Goal: Task Accomplishment & Management: Use online tool/utility

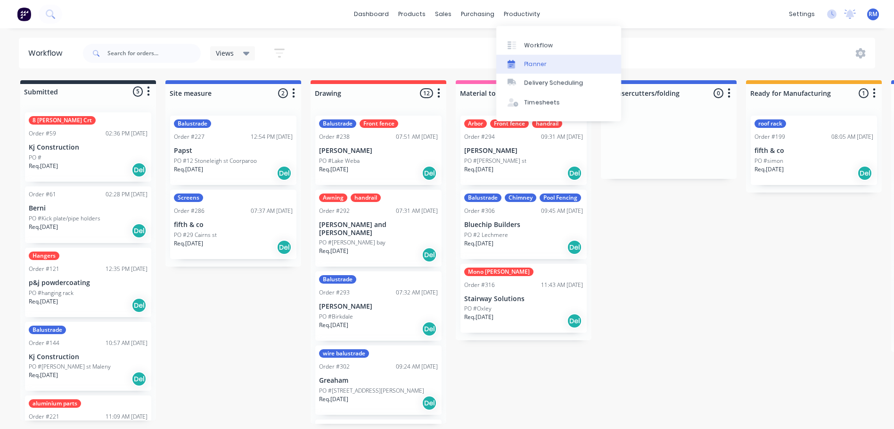
click at [539, 62] on div "Planner" at bounding box center [536, 64] width 22 height 8
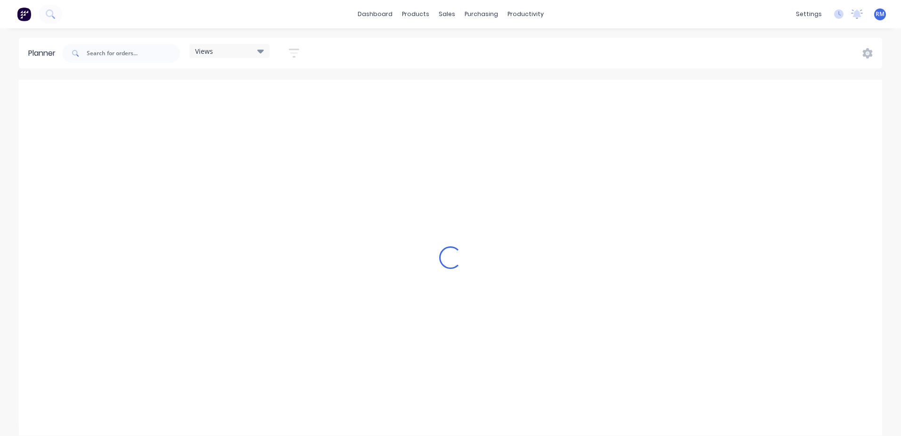
scroll to position [0, 1358]
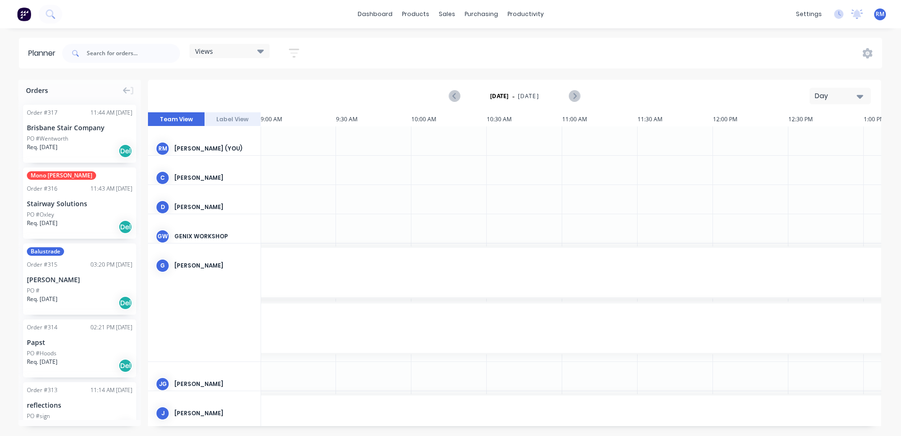
click at [866, 98] on button "Day" at bounding box center [840, 96] width 61 height 17
click at [827, 137] on div "Week" at bounding box center [823, 140] width 93 height 19
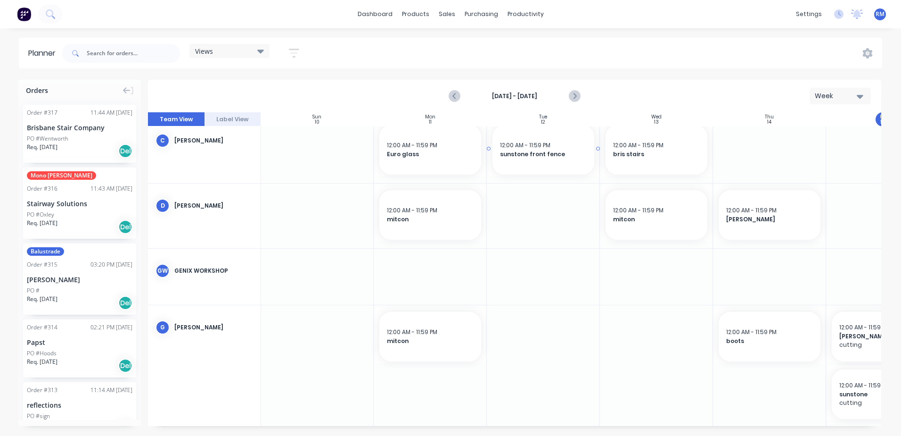
scroll to position [0, 0]
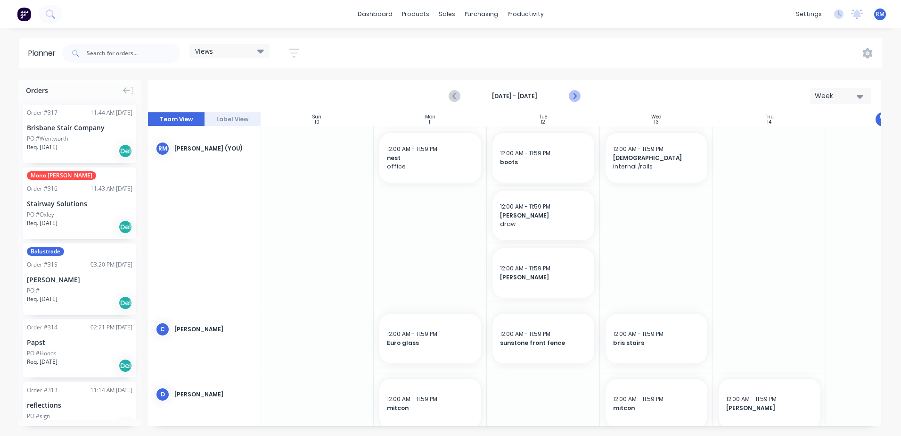
click at [577, 97] on icon "Next page" at bounding box center [574, 96] width 11 height 11
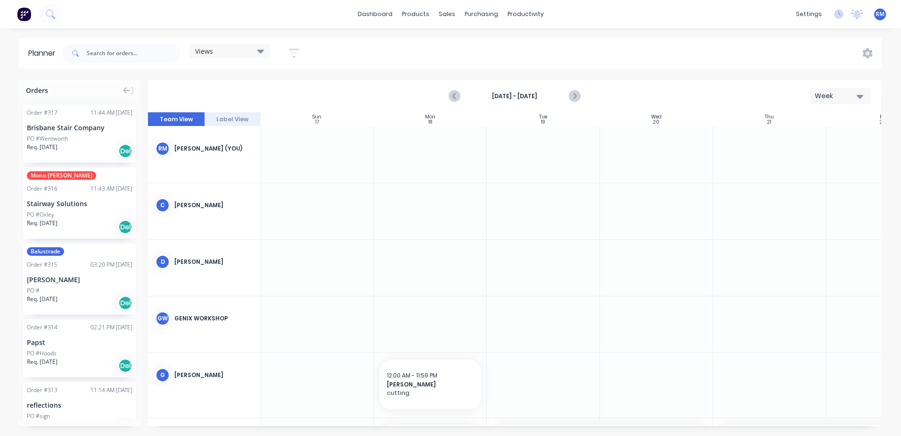
click at [405, 194] on div at bounding box center [430, 211] width 113 height 56
click at [404, 194] on div at bounding box center [430, 211] width 113 height 56
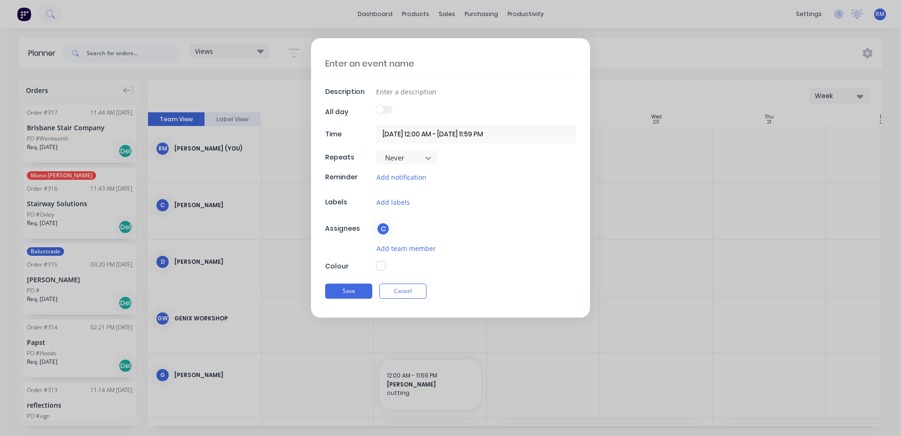
drag, startPoint x: 377, startPoint y: 61, endPoint x: 378, endPoint y: 70, distance: 9.0
click at [377, 62] on textarea at bounding box center [450, 63] width 251 height 22
type textarea "spiral"
click at [349, 290] on button "Save" at bounding box center [348, 290] width 47 height 15
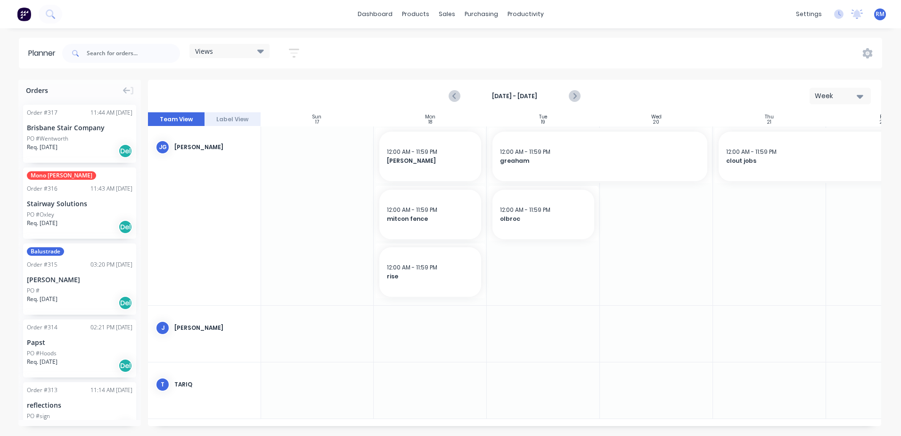
scroll to position [305, 0]
